Goal: Task Accomplishment & Management: Use online tool/utility

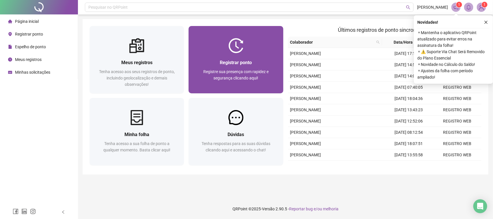
click at [234, 63] on span "Registrar ponto" at bounding box center [236, 62] width 32 height 5
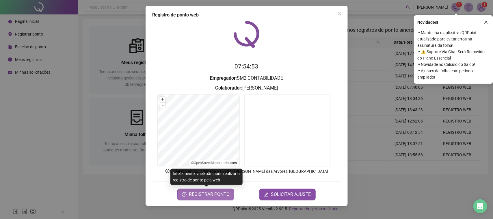
click at [211, 194] on span "REGISTRAR PONTO" at bounding box center [209, 194] width 41 height 7
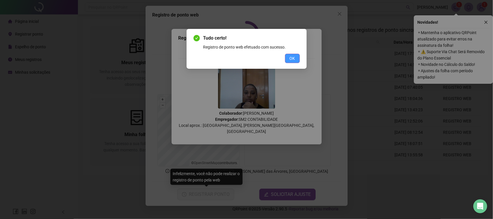
click at [288, 57] on button "OK" at bounding box center [292, 58] width 15 height 9
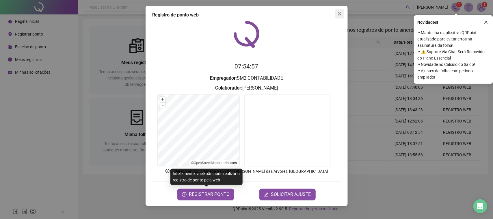
click at [340, 14] on icon "close" at bounding box center [339, 13] width 3 height 3
